Goal: Task Accomplishment & Management: Use online tool/utility

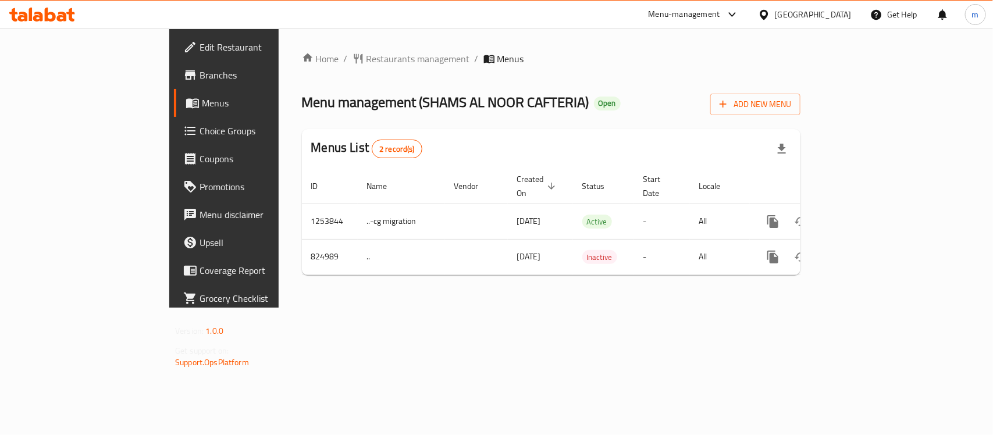
click at [199, 134] on span "Choice Groups" at bounding box center [262, 131] width 126 height 14
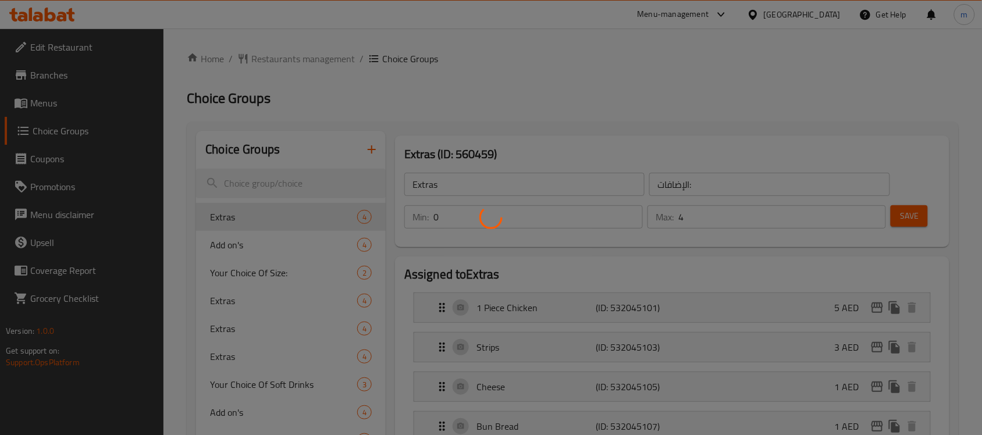
click at [214, 246] on div at bounding box center [491, 217] width 982 height 435
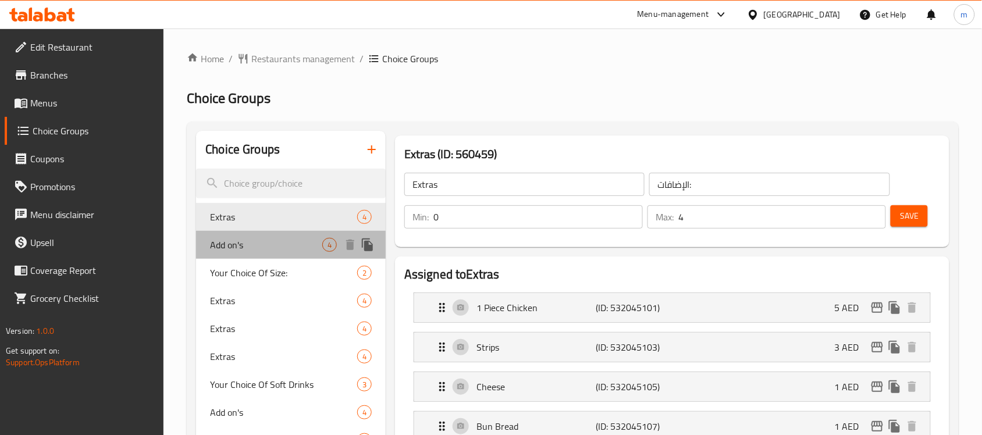
click at [234, 246] on span "Add on's" at bounding box center [266, 245] width 112 height 14
type input "Add on's"
type input "إضافات"
type input "1"
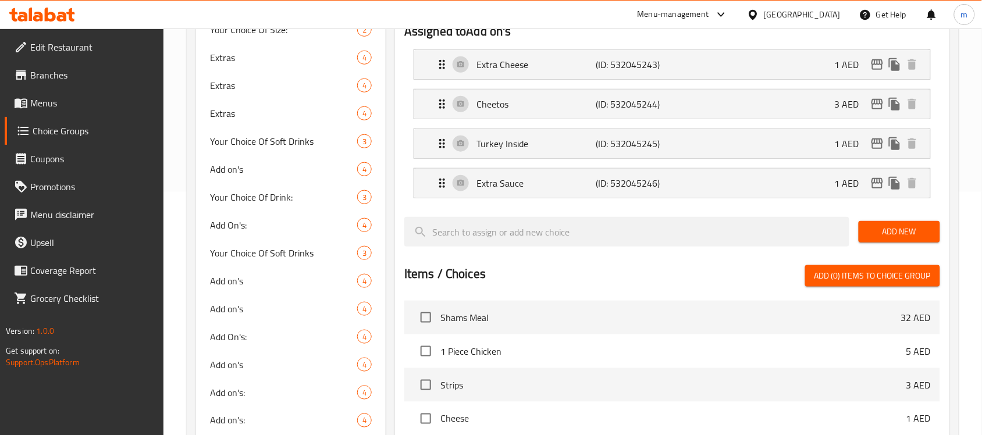
scroll to position [218, 0]
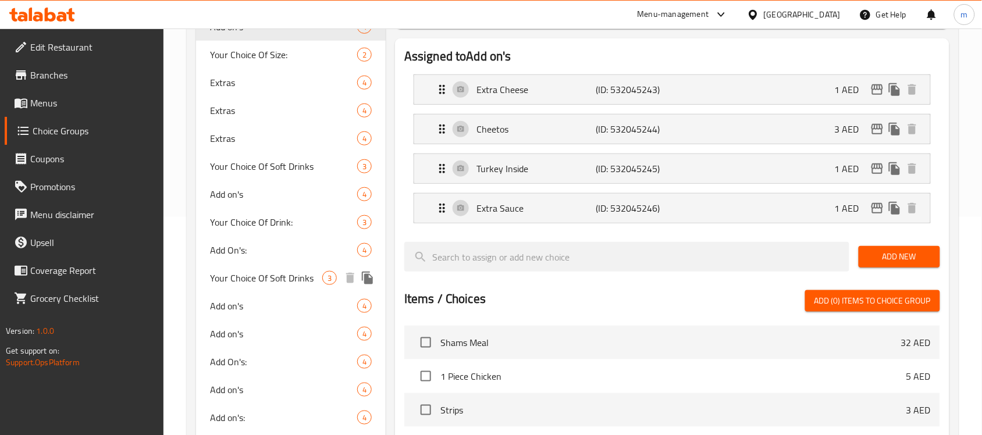
click at [271, 272] on span "Your Choice Of Soft Drinks" at bounding box center [266, 278] width 112 height 14
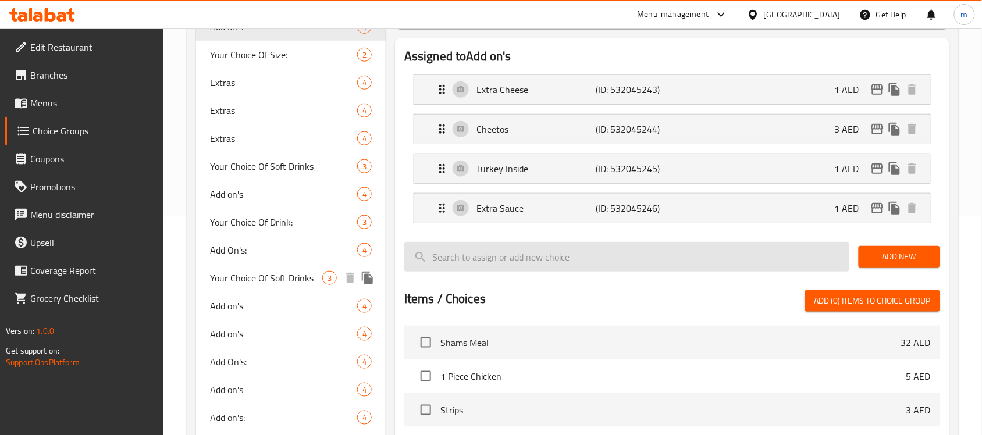
type input "Your Choice Of Soft Drinks"
type input "اختيارك من المشروبات الغازية"
type input "1"
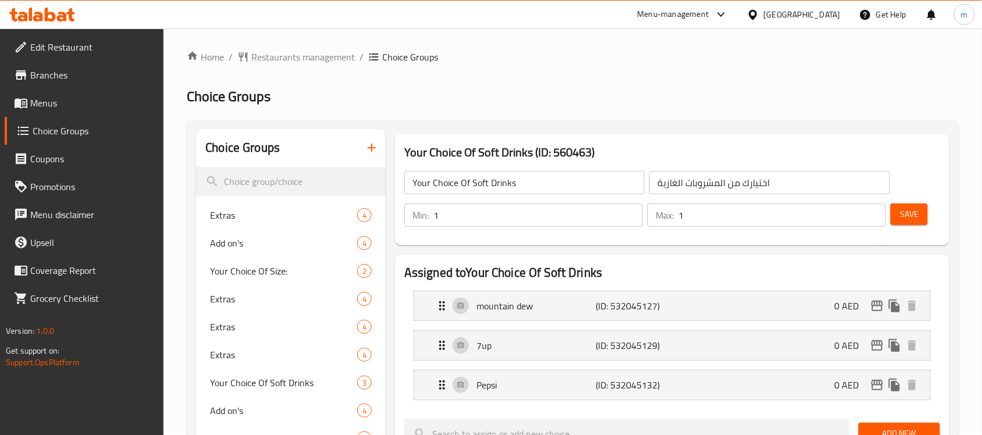
scroll to position [0, 0]
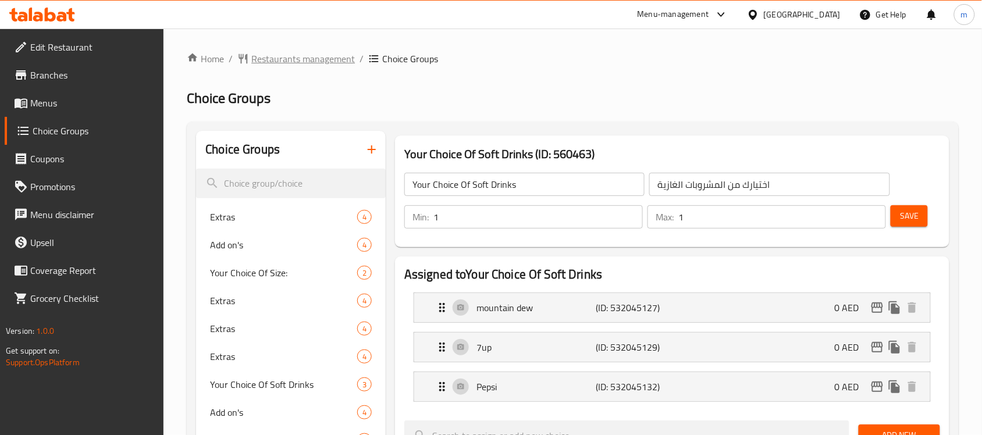
click at [283, 55] on span "Restaurants management" at bounding box center [303, 59] width 104 height 14
